Goal: Task Accomplishment & Management: Manage account settings

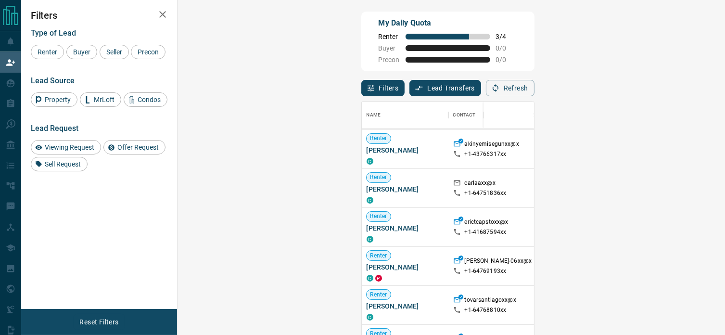
scroll to position [144, 0]
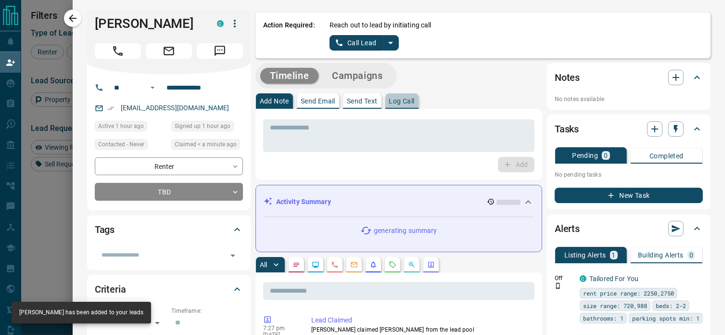
click at [395, 100] on p "Log Call" at bounding box center [402, 101] width 26 height 7
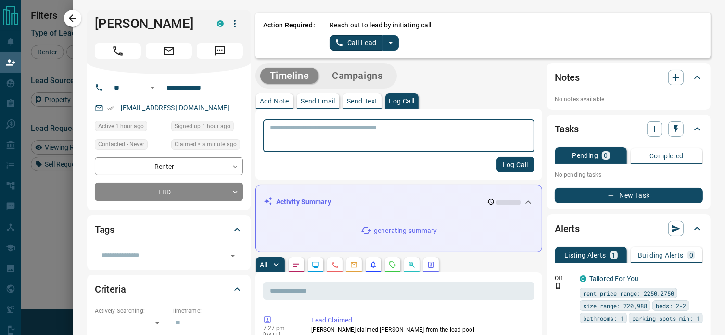
click at [358, 130] on textarea at bounding box center [399, 136] width 258 height 25
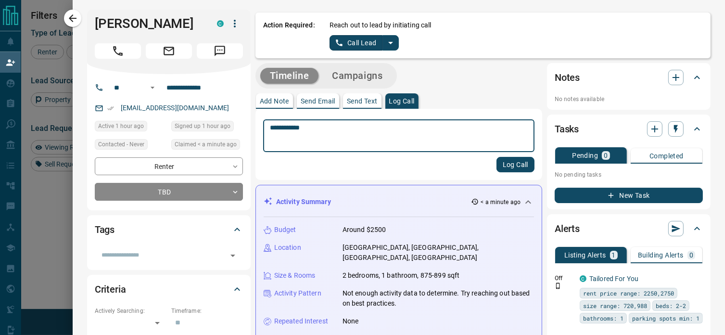
type textarea "**********"
click at [508, 168] on button "Log Call" at bounding box center [516, 164] width 38 height 15
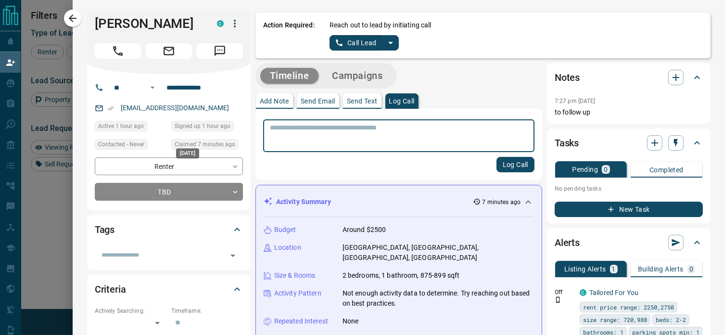
scroll to position [0, 0]
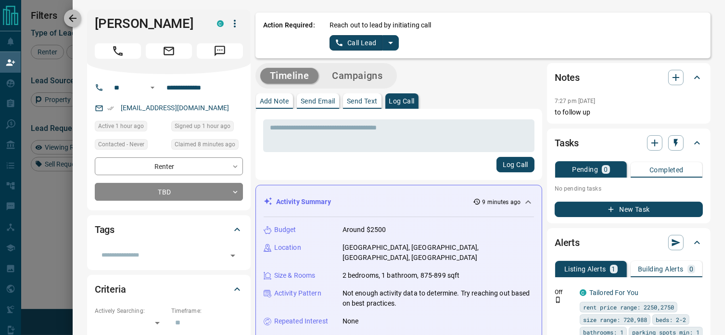
click at [70, 17] on icon "button" at bounding box center [73, 19] width 12 height 12
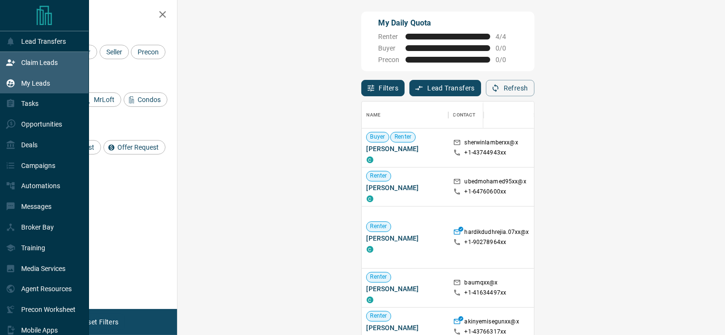
click at [26, 80] on p "My Leads" at bounding box center [35, 83] width 29 height 8
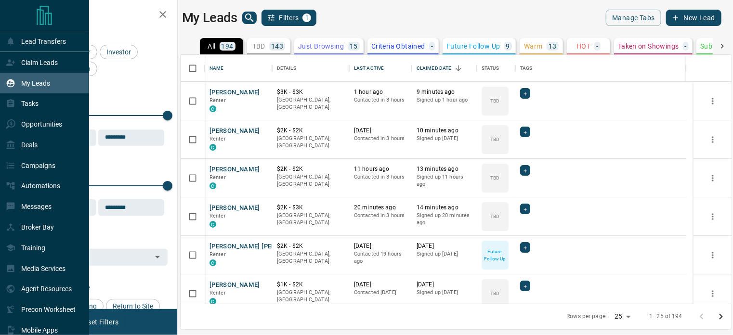
scroll to position [242, 543]
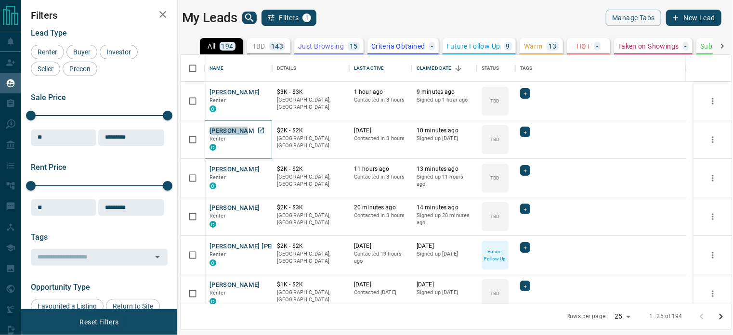
click at [228, 131] on button "[PERSON_NAME]" at bounding box center [234, 131] width 51 height 9
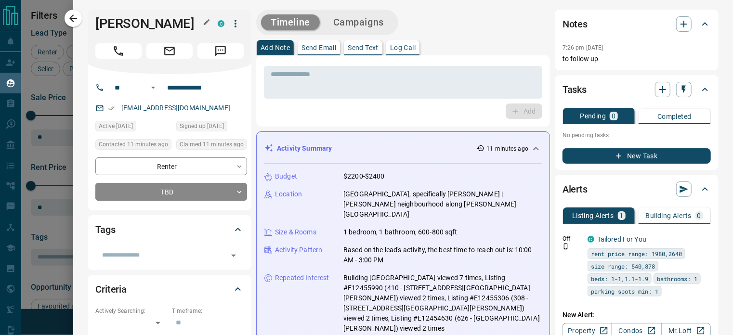
drag, startPoint x: 235, startPoint y: 25, endPoint x: 198, endPoint y: 31, distance: 37.1
click at [198, 31] on div "[PERSON_NAME]" at bounding box center [169, 23] width 148 height 16
click at [72, 18] on icon "button" at bounding box center [73, 18] width 8 height 8
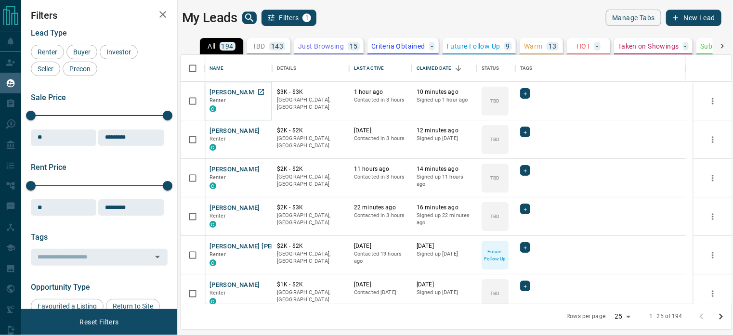
click at [228, 88] on button "[PERSON_NAME]" at bounding box center [234, 92] width 51 height 9
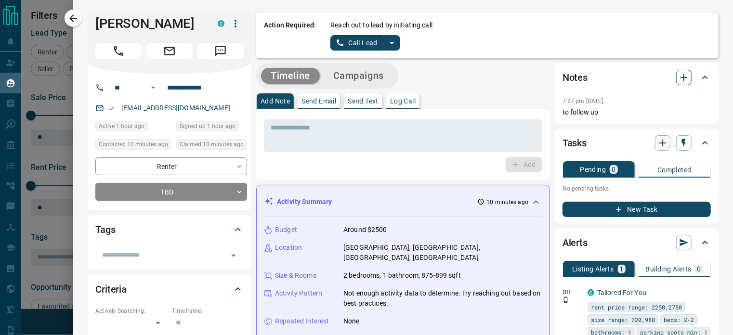
click at [680, 75] on icon "button" at bounding box center [683, 77] width 7 height 7
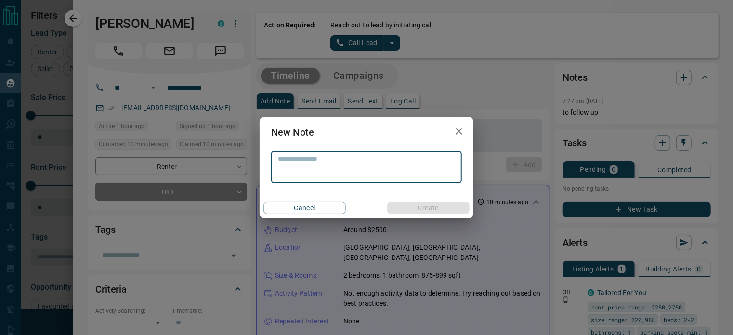
click at [402, 161] on textarea at bounding box center [366, 167] width 177 height 25
type textarea "**"
click at [435, 205] on button "Create" at bounding box center [428, 208] width 82 height 13
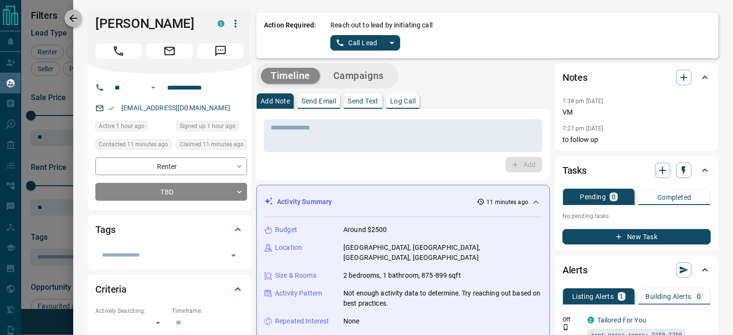
click at [70, 17] on icon "button" at bounding box center [73, 19] width 12 height 12
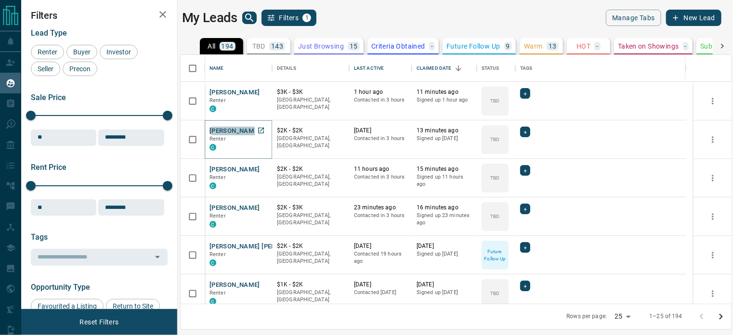
click at [240, 129] on button "[PERSON_NAME]" at bounding box center [234, 131] width 51 height 9
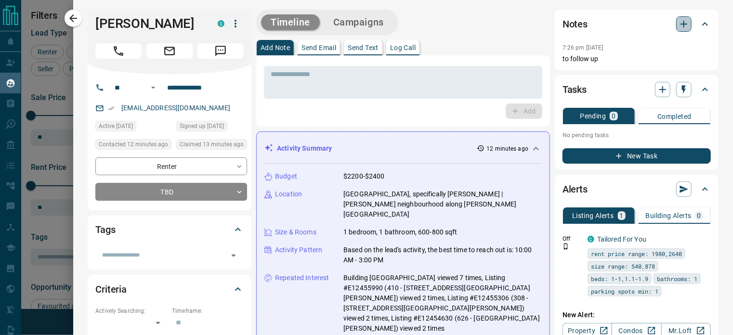
click at [680, 24] on icon "button" at bounding box center [683, 24] width 7 height 7
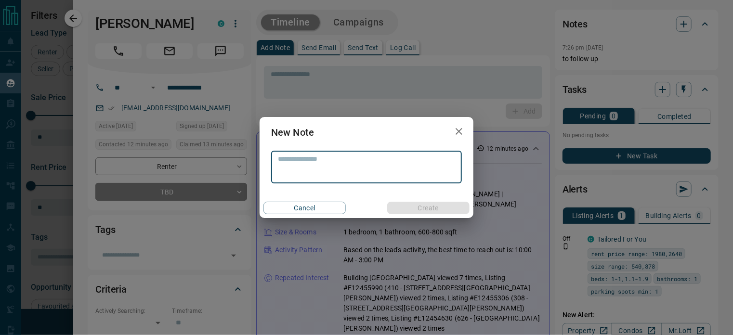
click at [424, 157] on textarea at bounding box center [366, 167] width 177 height 25
type textarea "**"
click at [422, 206] on button "Create" at bounding box center [428, 208] width 82 height 13
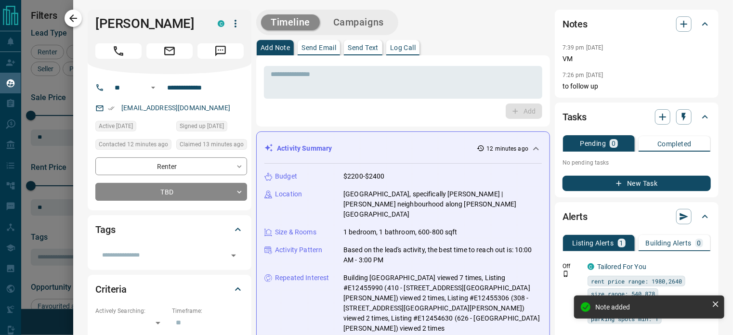
click at [77, 19] on icon "button" at bounding box center [73, 19] width 12 height 12
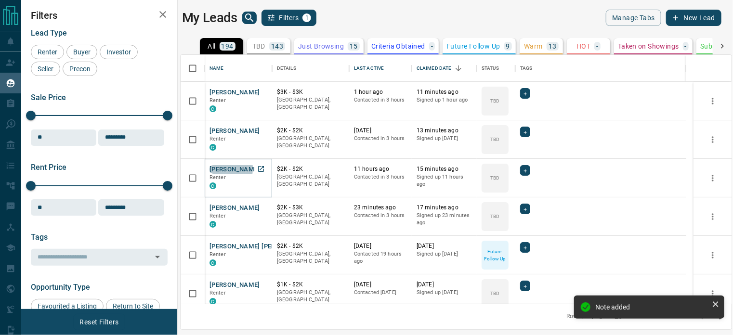
click at [219, 168] on button "[PERSON_NAME]" at bounding box center [234, 169] width 51 height 9
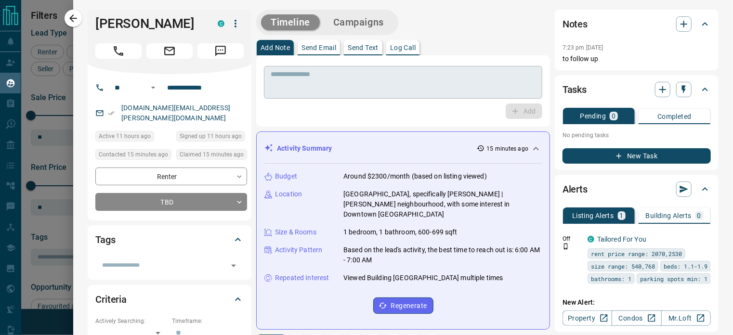
click at [319, 73] on textarea at bounding box center [403, 82] width 265 height 25
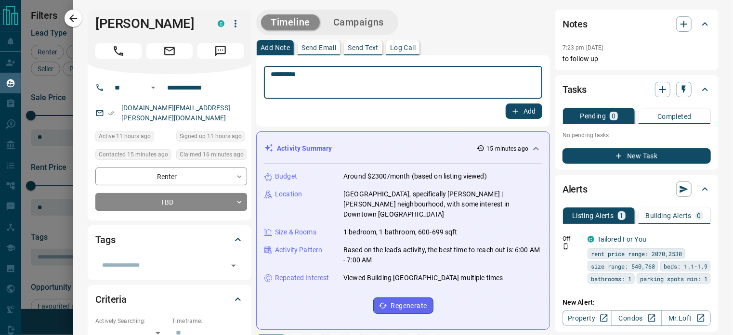
type textarea "**********"
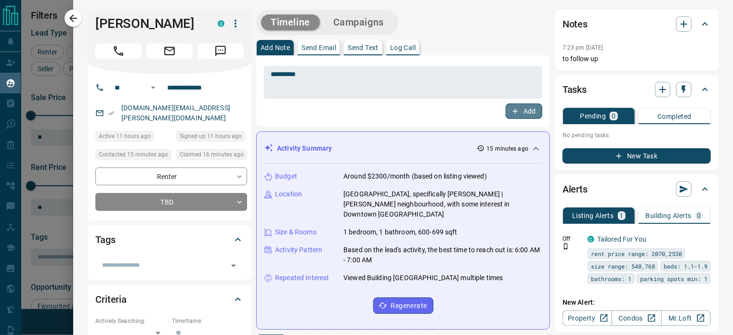
click at [526, 110] on button "Add" at bounding box center [523, 110] width 37 height 15
click at [72, 17] on icon "button" at bounding box center [73, 19] width 12 height 12
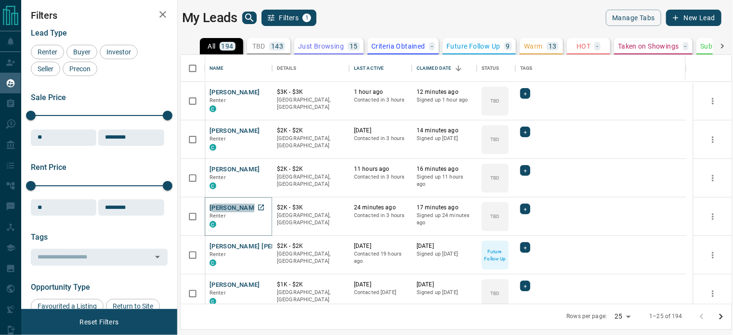
click at [223, 205] on button "[PERSON_NAME]" at bounding box center [234, 208] width 51 height 9
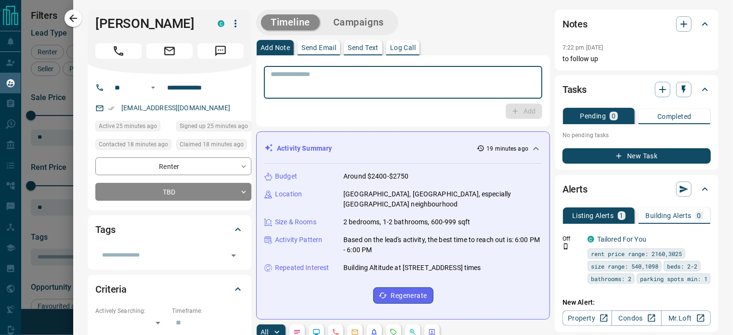
click at [293, 79] on textarea at bounding box center [403, 82] width 265 height 25
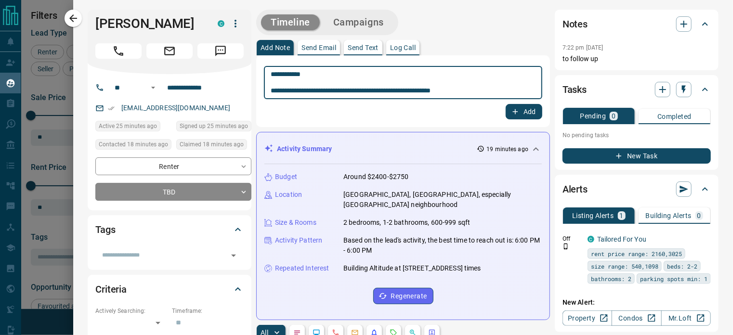
click at [341, 94] on textarea "**********" at bounding box center [400, 82] width 258 height 25
type textarea "**********"
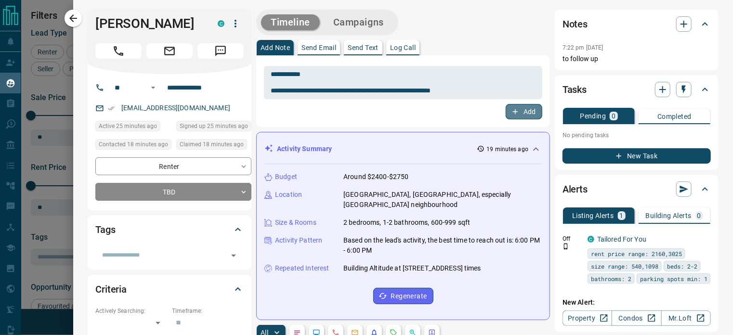
click at [517, 108] on button "Add" at bounding box center [523, 111] width 37 height 15
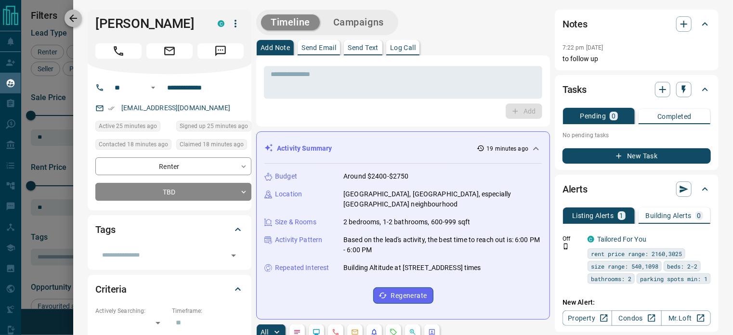
click at [74, 17] on icon "button" at bounding box center [73, 19] width 12 height 12
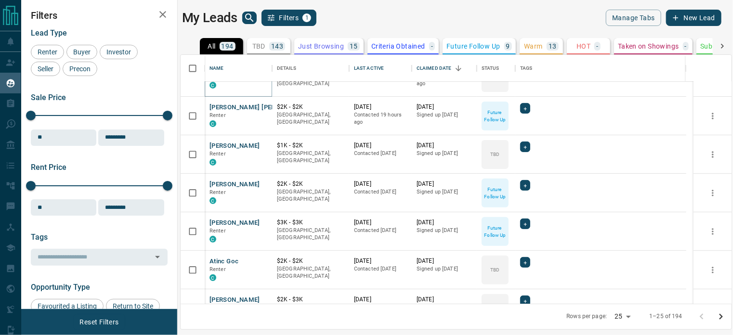
scroll to position [144, 0]
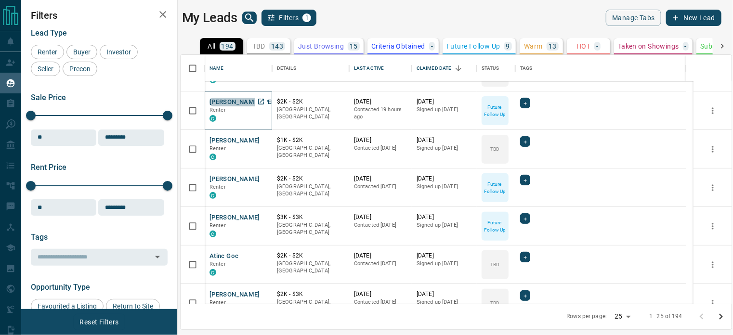
click at [237, 100] on button "[PERSON_NAME] [PERSON_NAME]" at bounding box center [260, 102] width 103 height 9
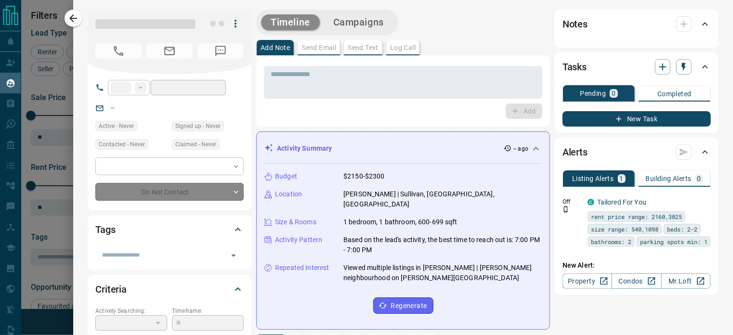
type input "**"
type input "**********"
type input "*"
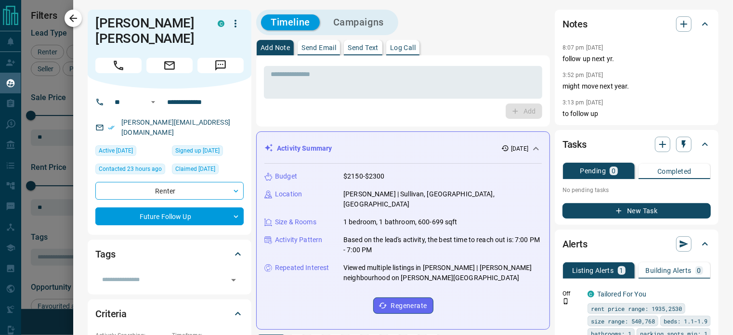
click at [67, 15] on icon "button" at bounding box center [73, 19] width 12 height 12
